Goal: Information Seeking & Learning: Learn about a topic

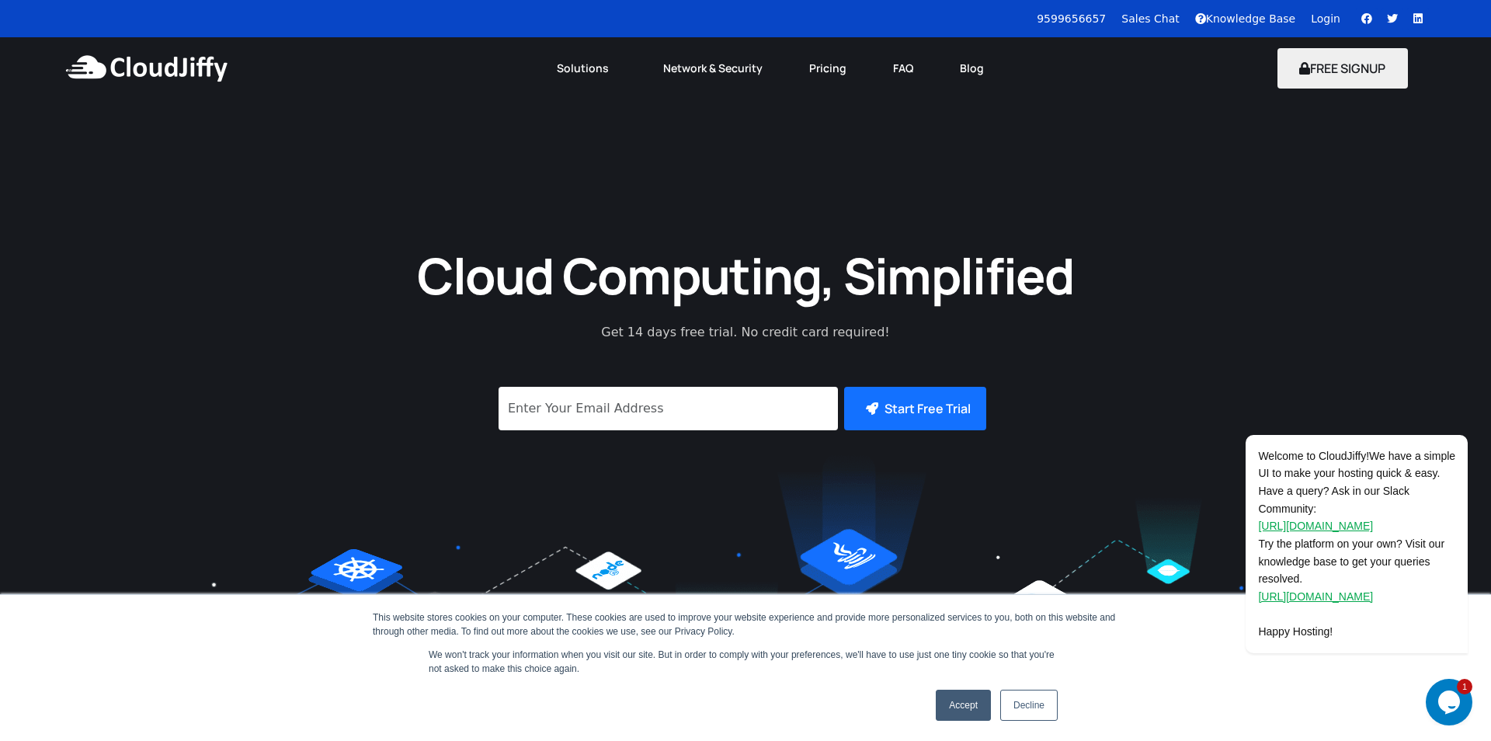
click at [962, 714] on link "Accept" at bounding box center [963, 705] width 55 height 31
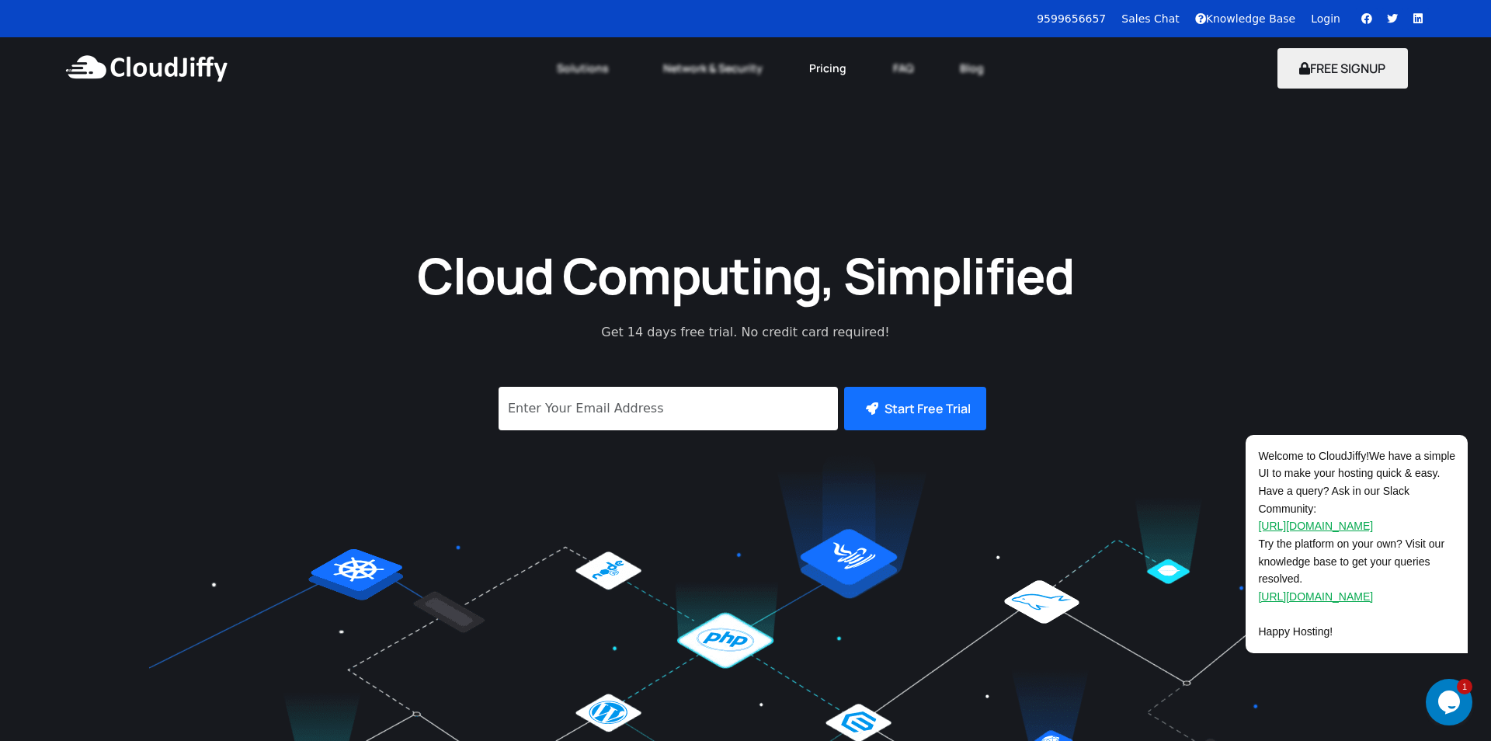
click at [812, 71] on link "Pricing" at bounding box center [828, 68] width 84 height 34
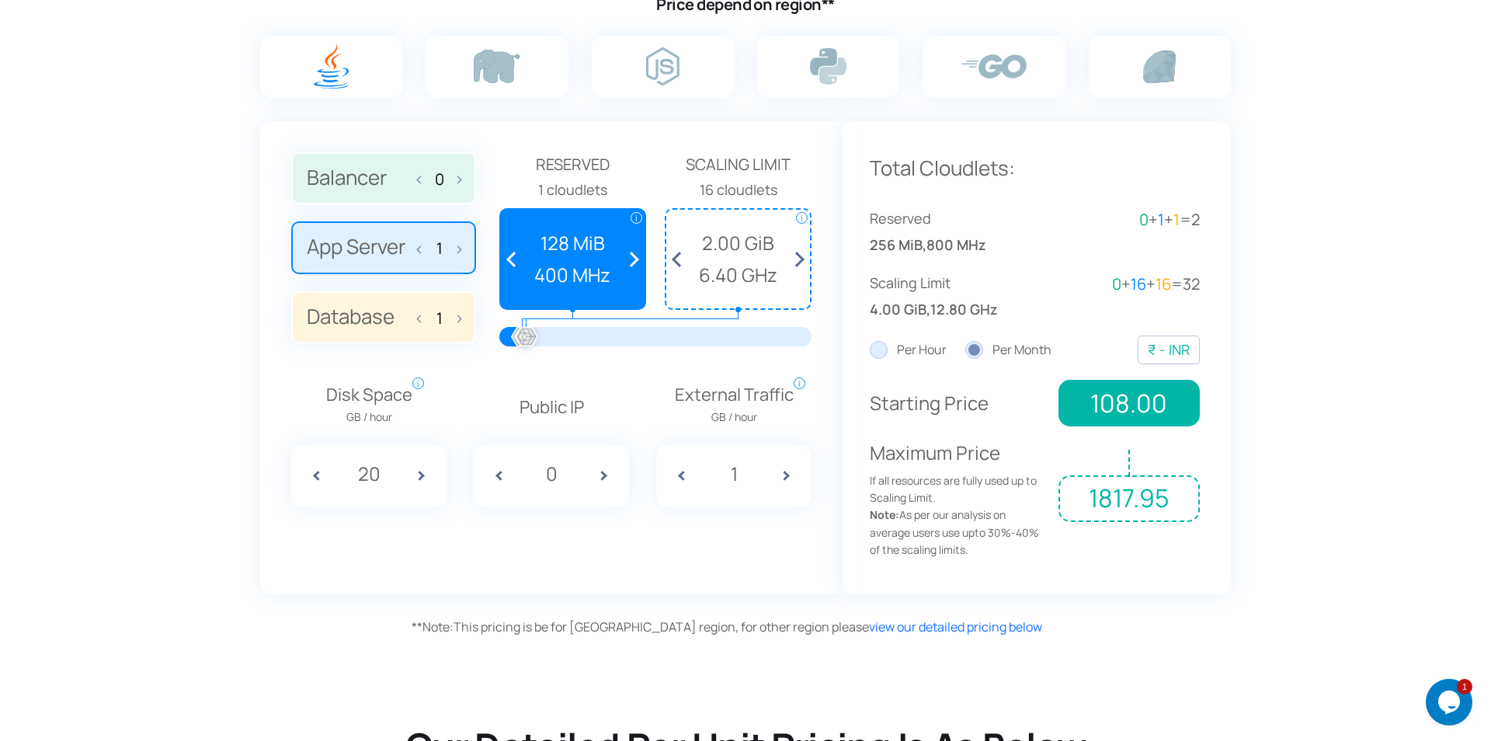
scroll to position [855, 0]
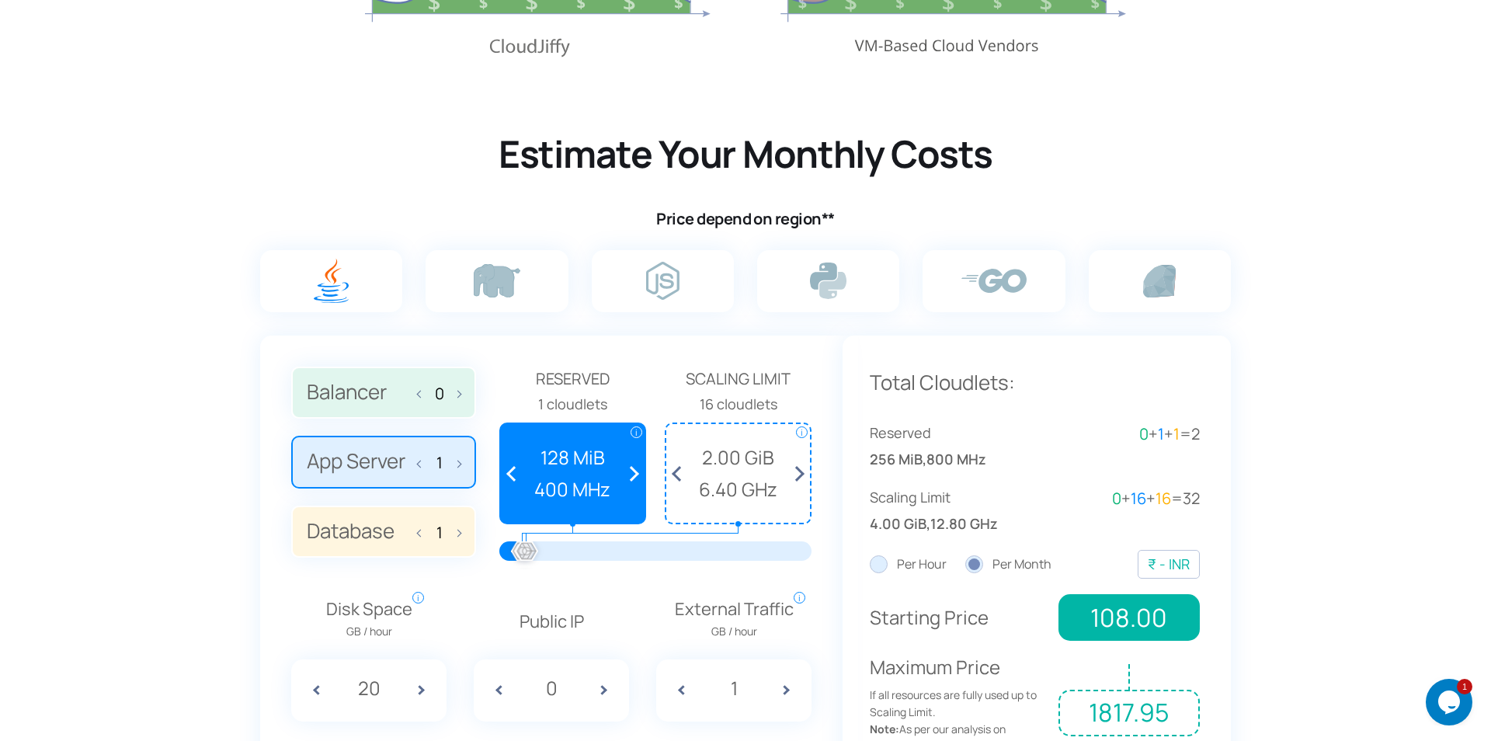
click at [333, 275] on img at bounding box center [331, 281] width 35 height 44
click at [0, 0] on input "radio" at bounding box center [0, 0] width 0 height 0
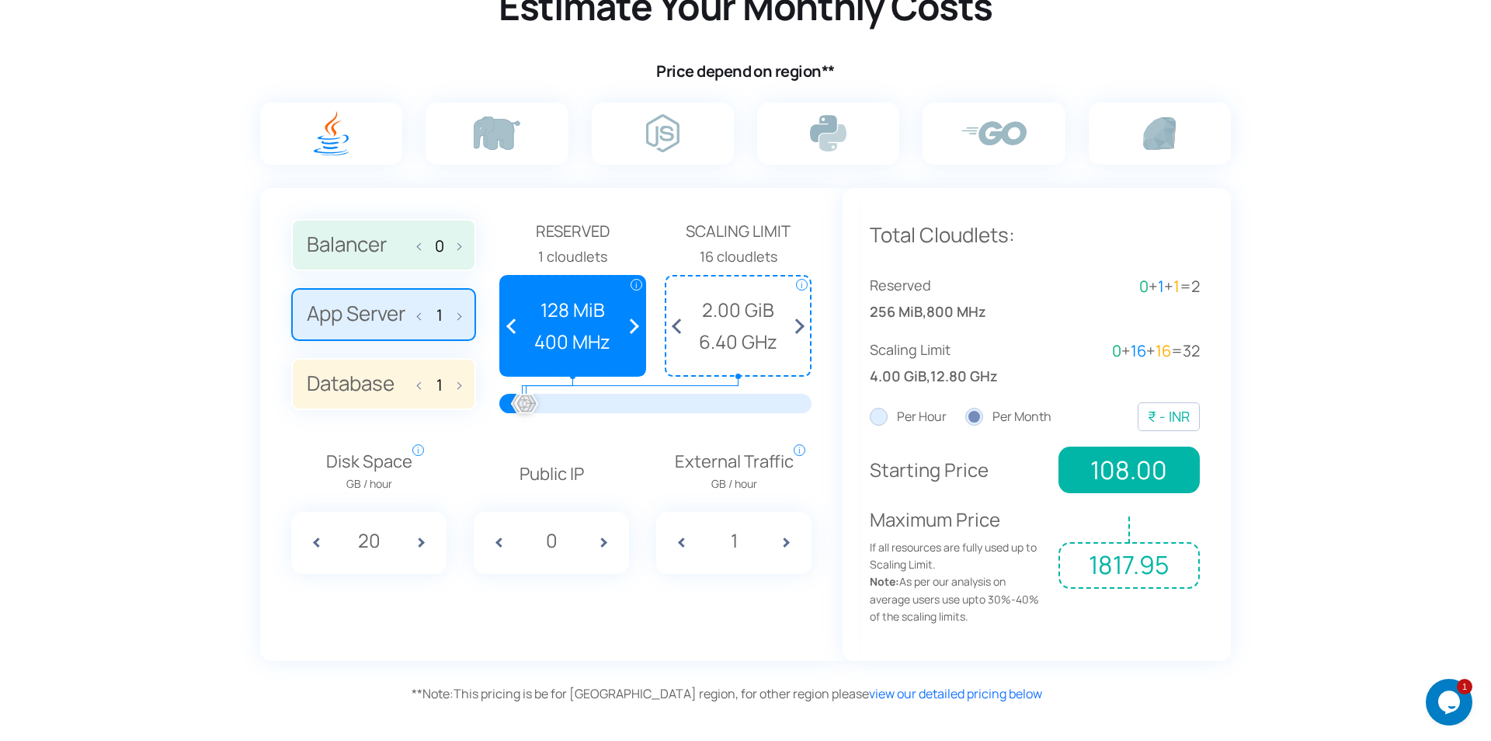
scroll to position [1069, 0]
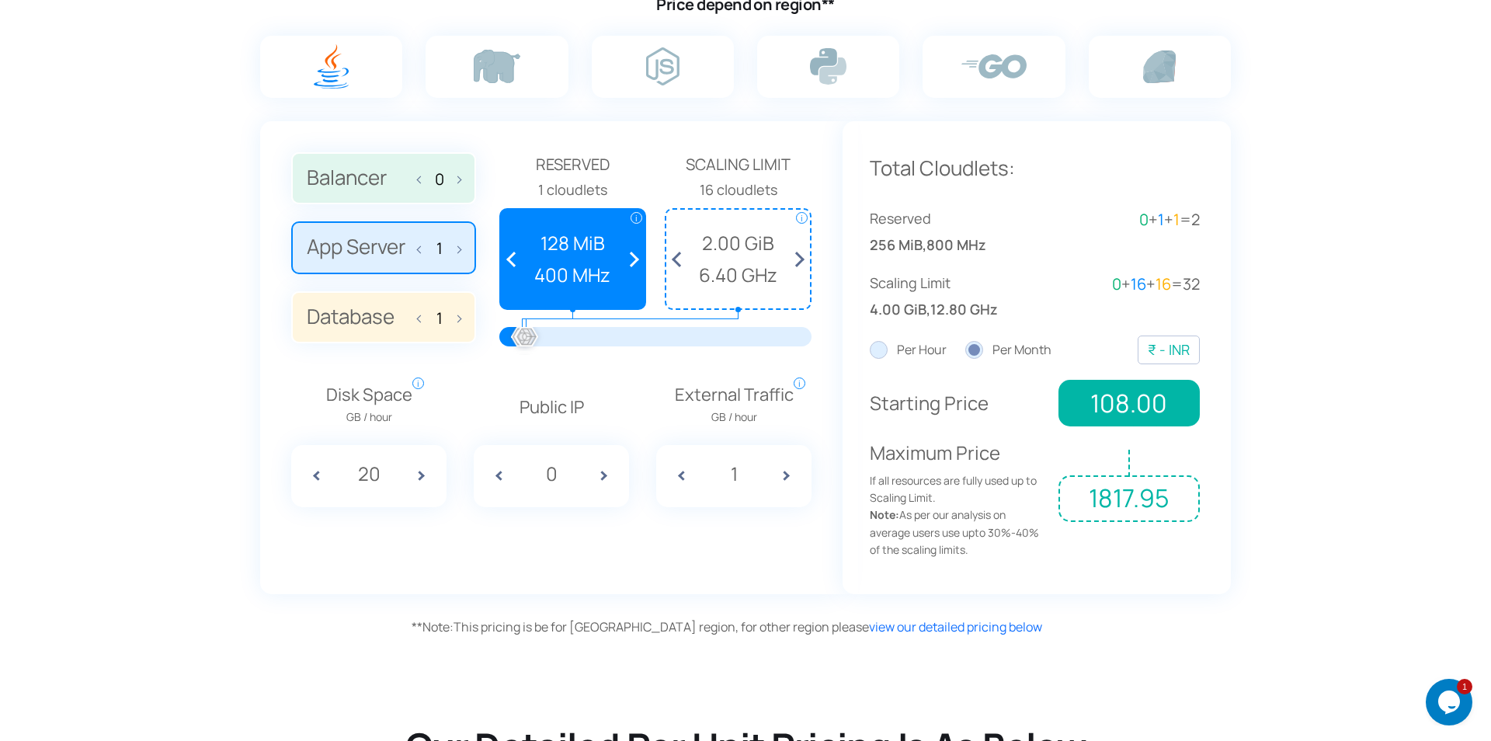
click at [1157, 353] on div "₹ - INR" at bounding box center [1169, 350] width 42 height 23
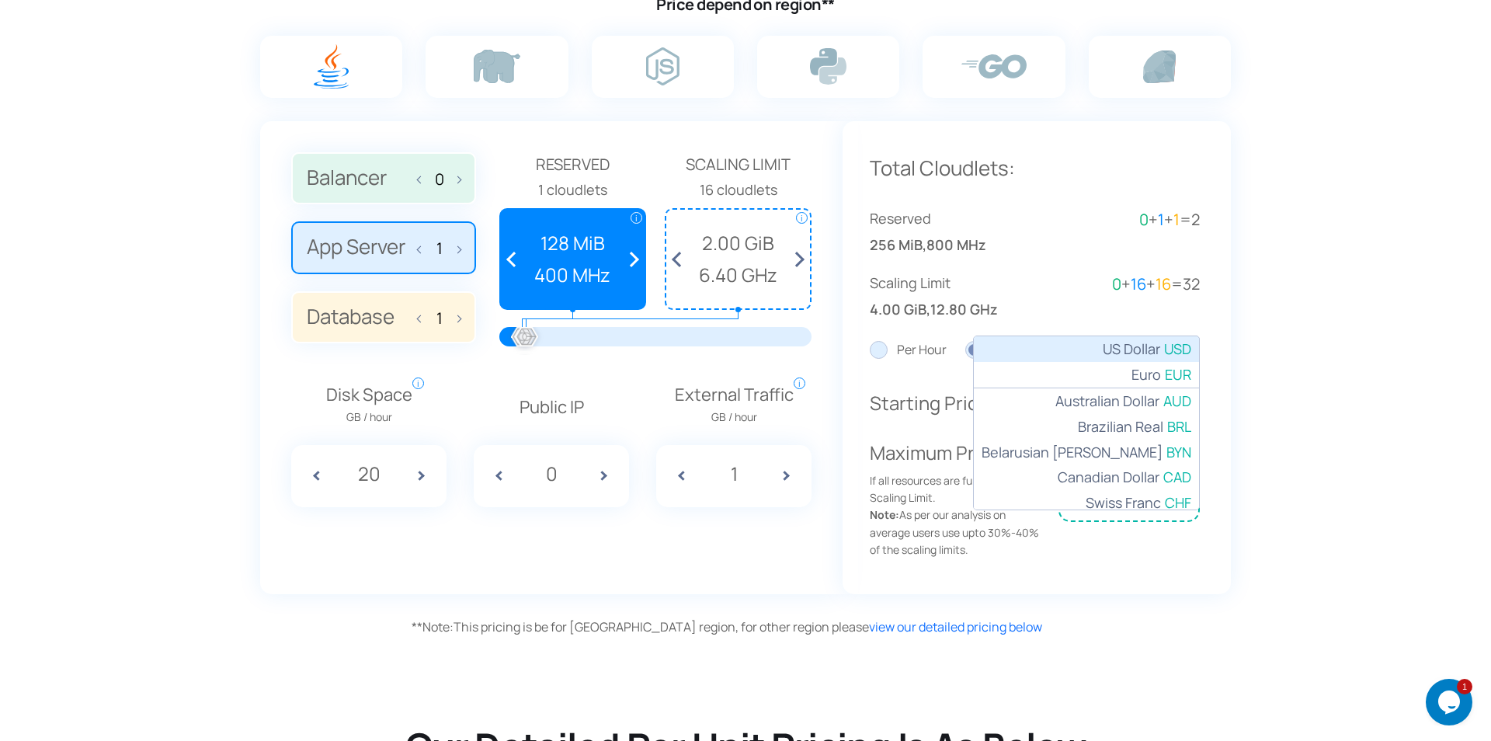
click at [1155, 349] on span "US Dollar" at bounding box center [1131, 349] width 57 height 23
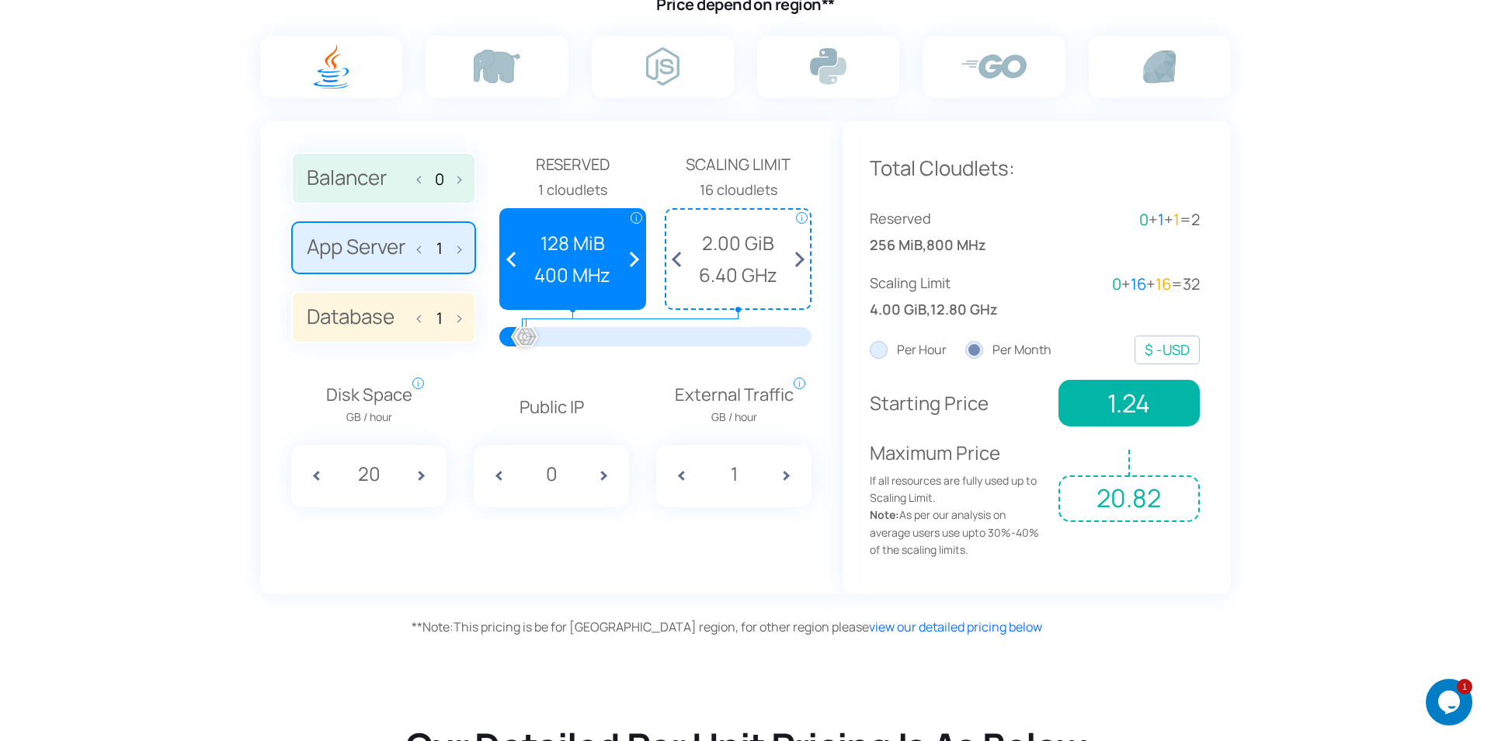
click at [730, 266] on span "6.40 GHz" at bounding box center [738, 275] width 128 height 30
click at [602, 475] on span at bounding box center [609, 476] width 39 height 62
click at [500, 475] on span at bounding box center [493, 476] width 39 height 62
type input "0"
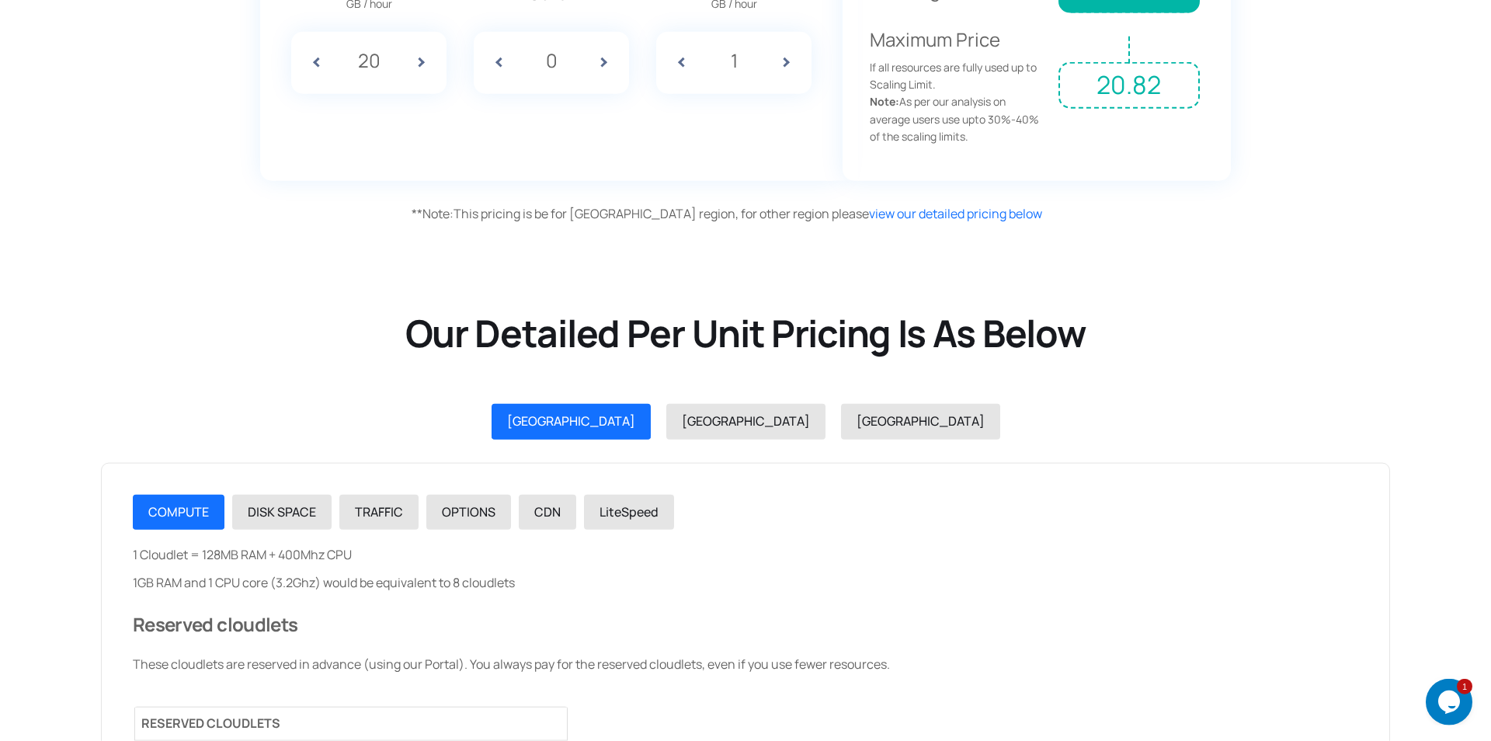
scroll to position [1498, 0]
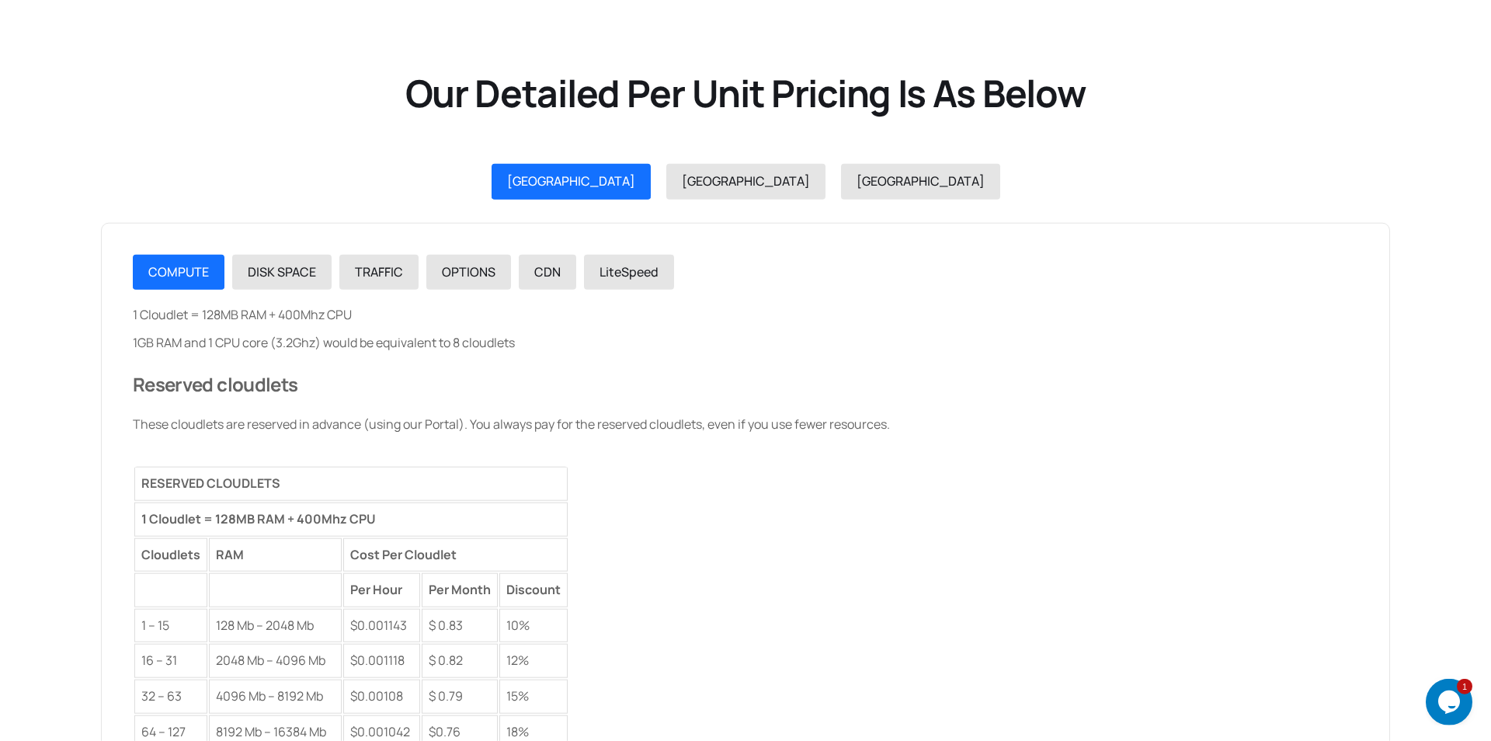
scroll to position [1605, 0]
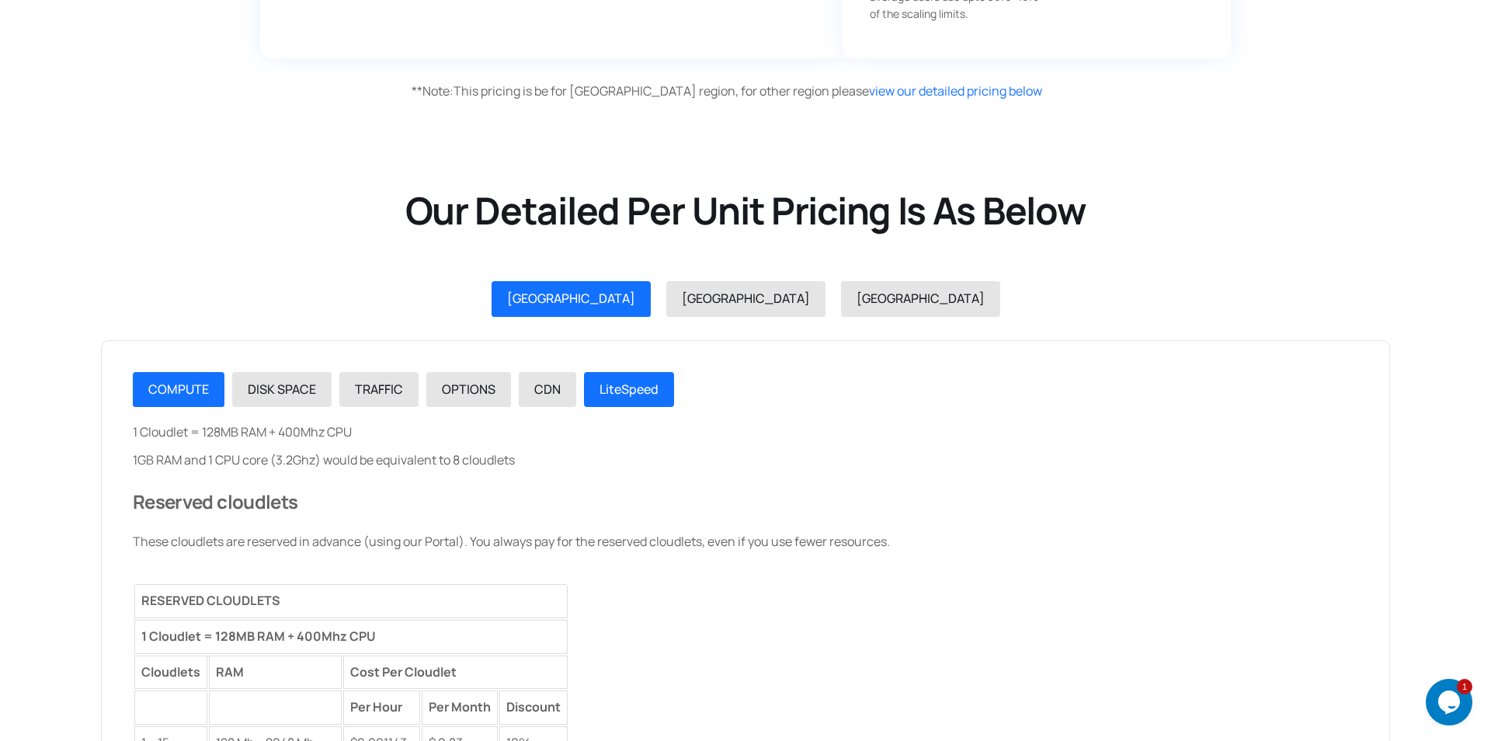
click at [624, 390] on span "LiteSpeed" at bounding box center [629, 389] width 59 height 17
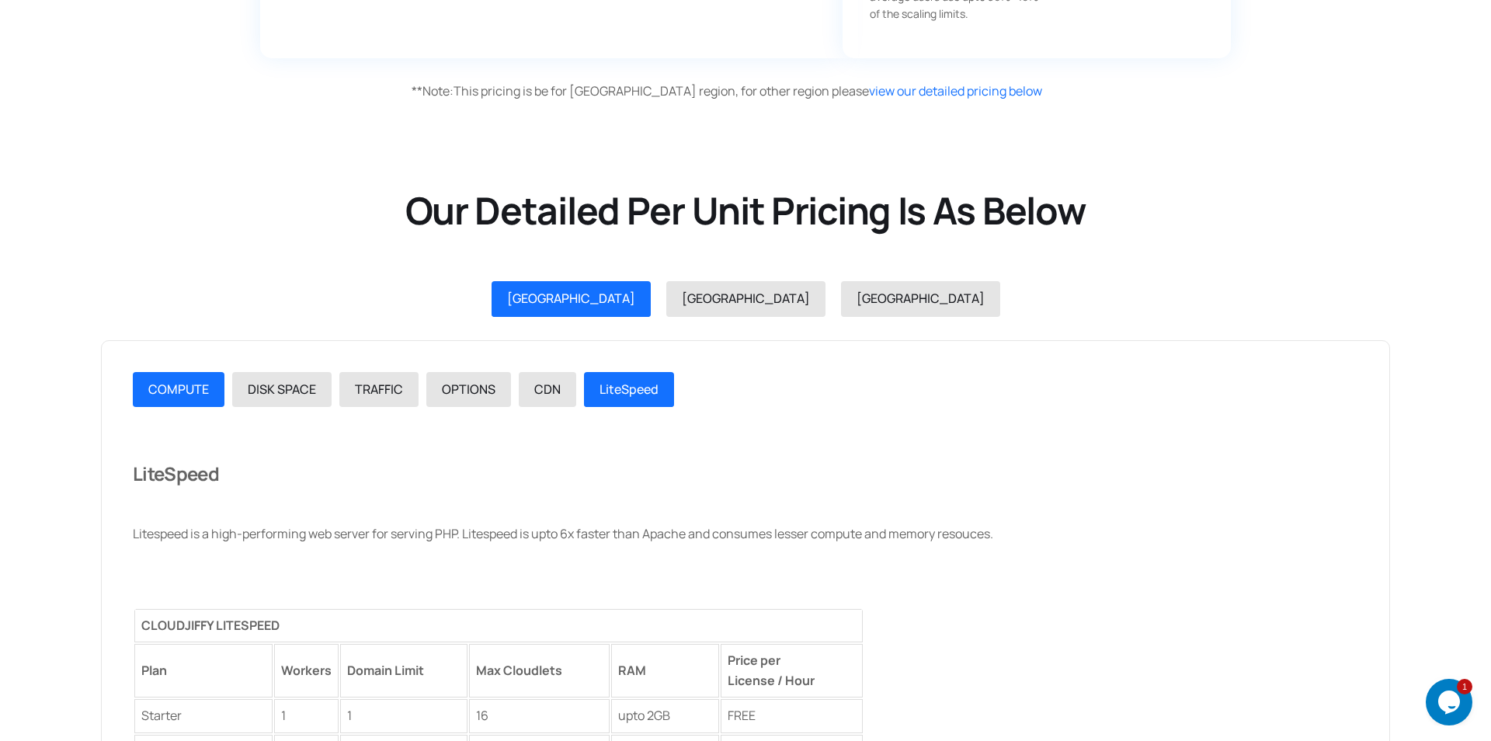
click at [157, 405] on link "COMPUTE" at bounding box center [179, 390] width 92 height 36
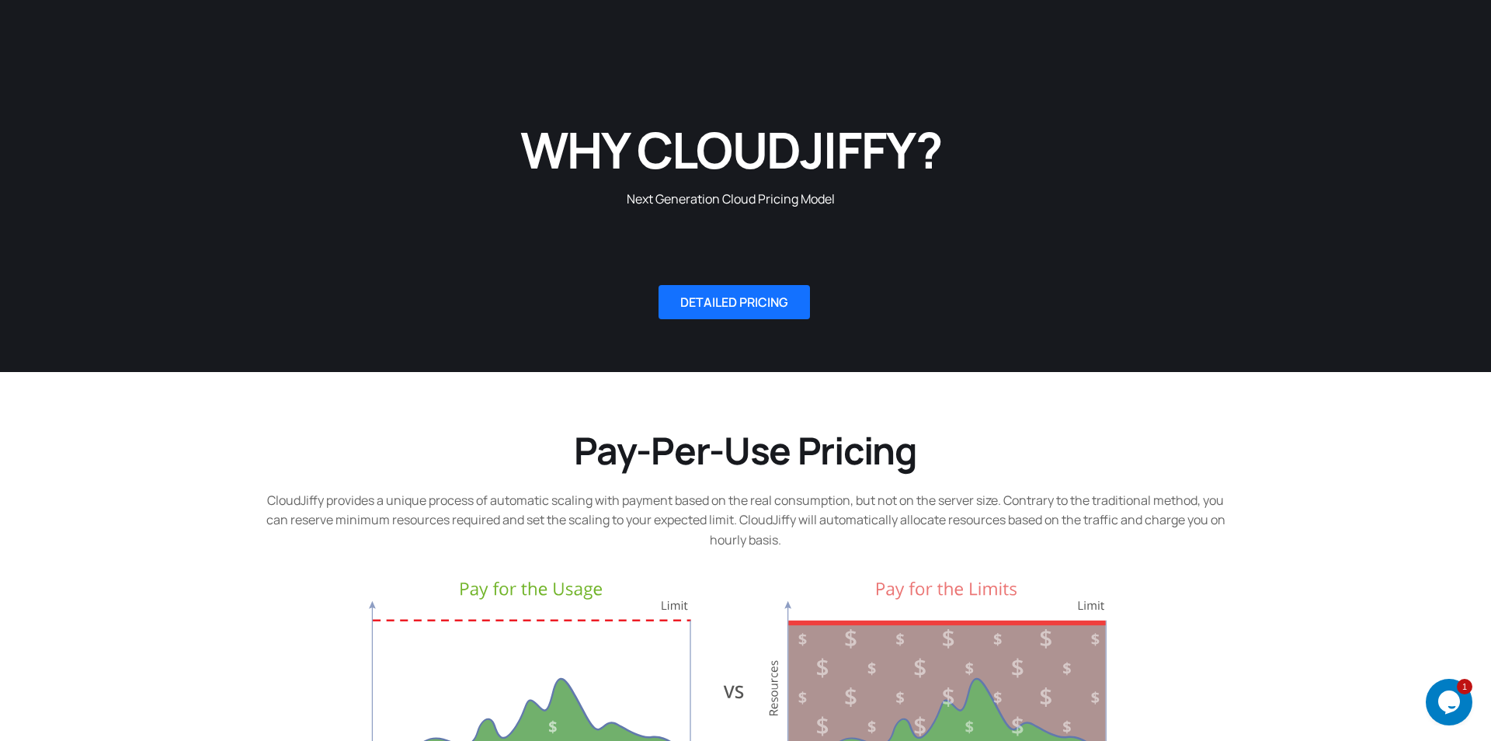
scroll to position [534, 0]
